Goal: Information Seeking & Learning: Find contact information

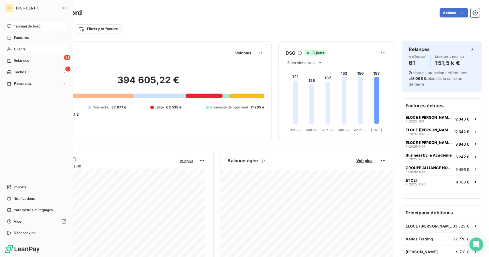
click at [17, 47] on span "Clients" at bounding box center [19, 49] width 11 height 5
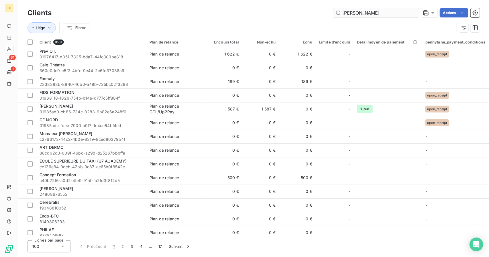
click at [359, 15] on input "[PERSON_NAME]" at bounding box center [376, 12] width 86 height 9
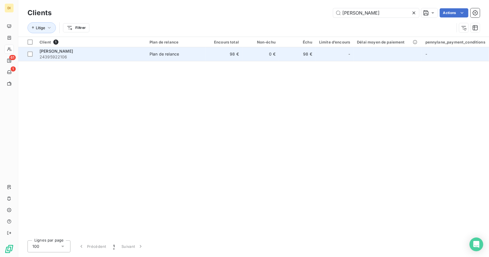
type input "[PERSON_NAME]"
click at [239, 59] on td "98 €" at bounding box center [224, 54] width 37 height 14
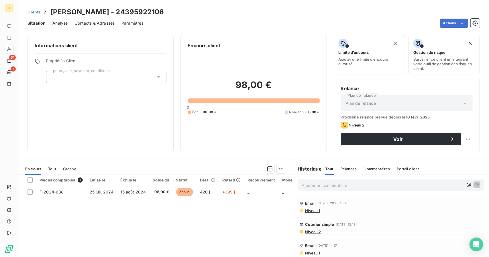
click at [95, 23] on span "Contacts & Adresses" at bounding box center [94, 23] width 40 height 6
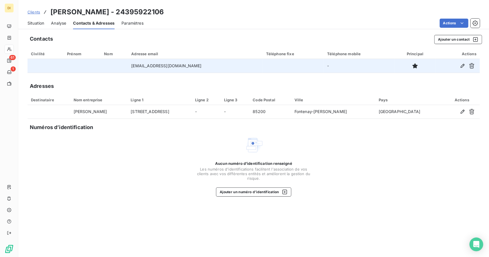
click at [152, 63] on td "[EMAIL_ADDRESS][DOMAIN_NAME]" at bounding box center [195, 66] width 135 height 14
copy td "[EMAIL_ADDRESS][DOMAIN_NAME]"
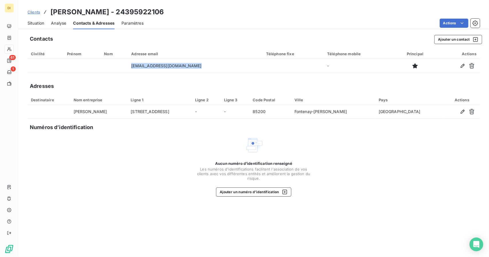
click at [34, 24] on span "Situation" at bounding box center [35, 23] width 17 height 6
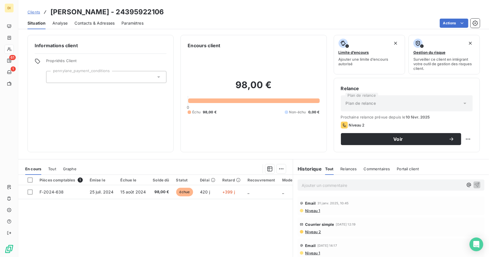
click at [85, 13] on h3 "[PERSON_NAME] - 24395922106" at bounding box center [106, 12] width 113 height 10
click at [109, 12] on h3 "[PERSON_NAME] - 24395922106" at bounding box center [106, 12] width 113 height 10
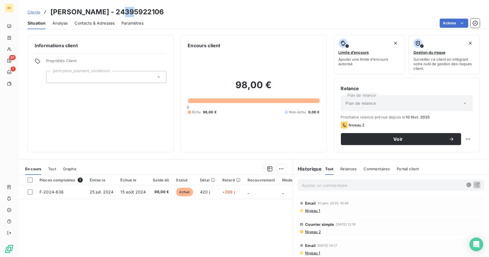
click at [109, 12] on h3 "[PERSON_NAME] - 24395922106" at bounding box center [106, 12] width 113 height 10
click at [106, 11] on h3 "[PERSON_NAME] - 24395922106" at bounding box center [106, 12] width 113 height 10
drag, startPoint x: 106, startPoint y: 11, endPoint x: 59, endPoint y: 11, distance: 46.7
click at [59, 11] on h3 "[PERSON_NAME] - 24395922106" at bounding box center [106, 12] width 113 height 10
copy h3 "[PERSON_NAME]"
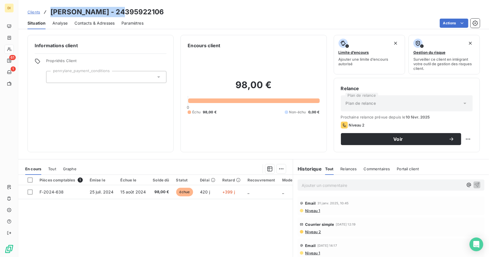
click at [34, 13] on span "Clients" at bounding box center [33, 12] width 13 height 5
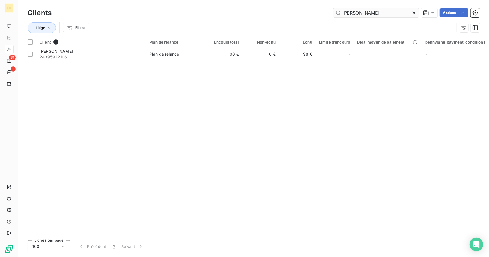
click at [374, 10] on input "[PERSON_NAME]" at bounding box center [376, 12] width 86 height 9
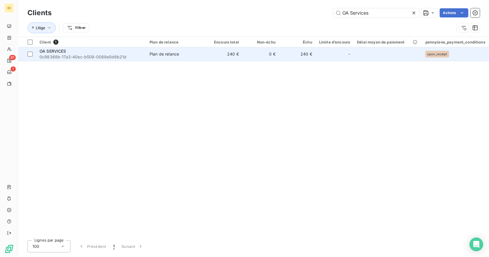
type input "OA Services"
click at [260, 54] on td "0 €" at bounding box center [260, 54] width 37 height 14
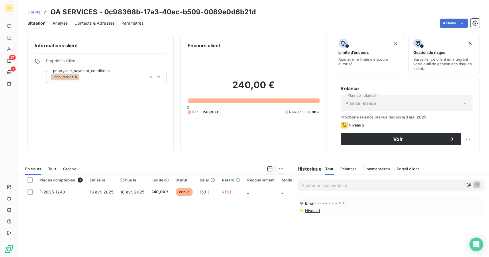
click at [96, 23] on span "Contacts & Adresses" at bounding box center [94, 23] width 40 height 6
